Goal: Check status: Check status

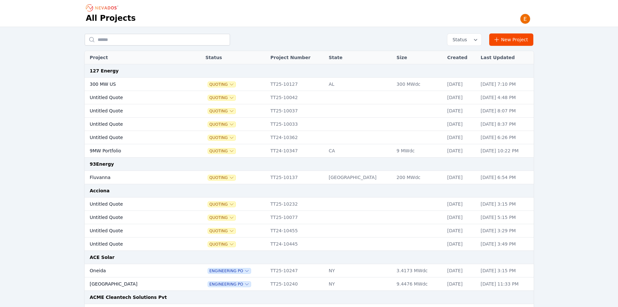
click at [127, 39] on input "text" at bounding box center [157, 40] width 145 height 12
type input "******"
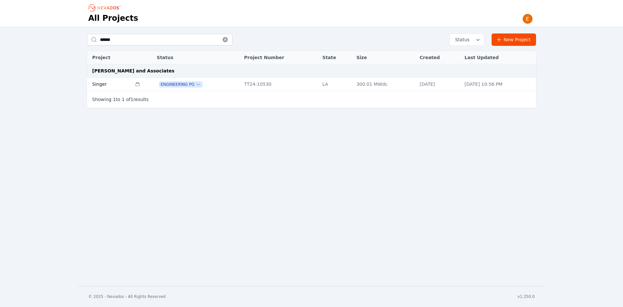
click at [120, 79] on td "Singer" at bounding box center [109, 84] width 45 height 13
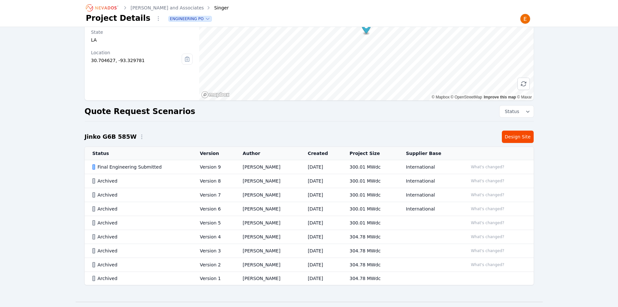
scroll to position [65, 0]
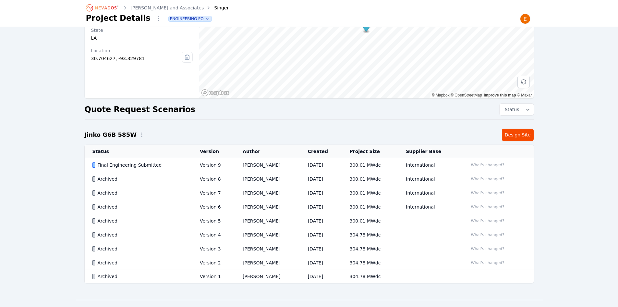
click at [387, 163] on td "300.01 MWdc" at bounding box center [370, 165] width 56 height 14
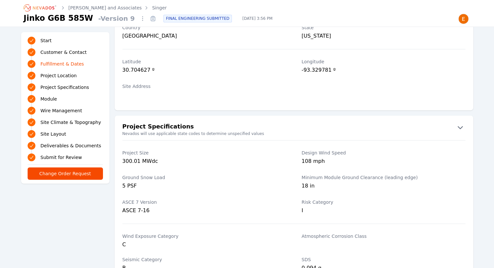
scroll to position [195, 0]
